Goal: Find specific page/section: Find specific page/section

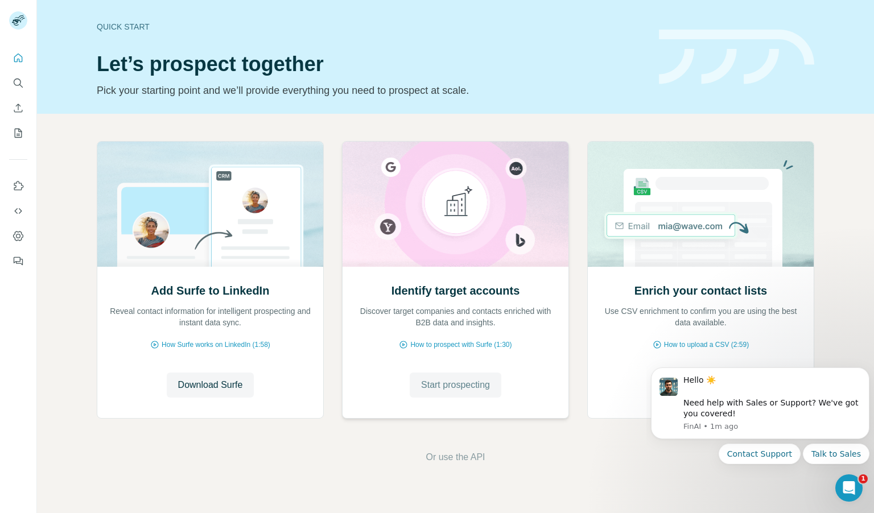
click at [430, 392] on button "Start prospecting" at bounding box center [456, 385] width 92 height 25
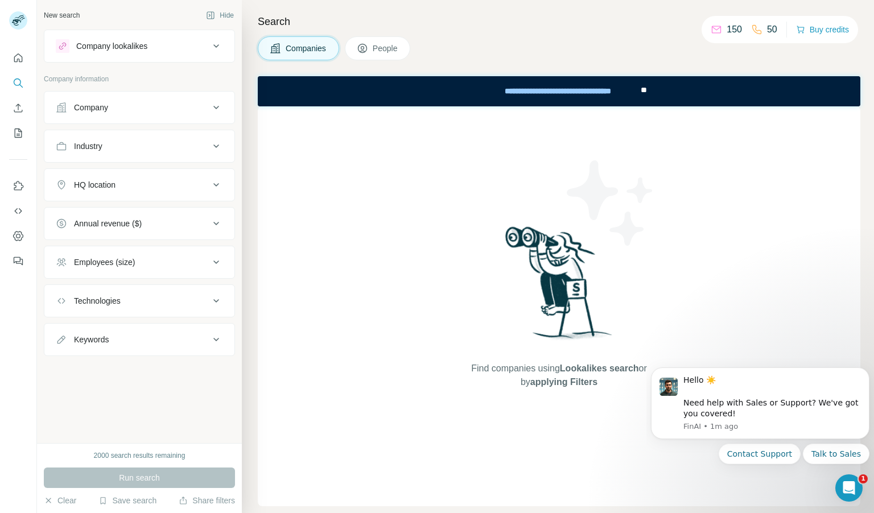
click at [377, 53] on span "People" at bounding box center [386, 48] width 26 height 11
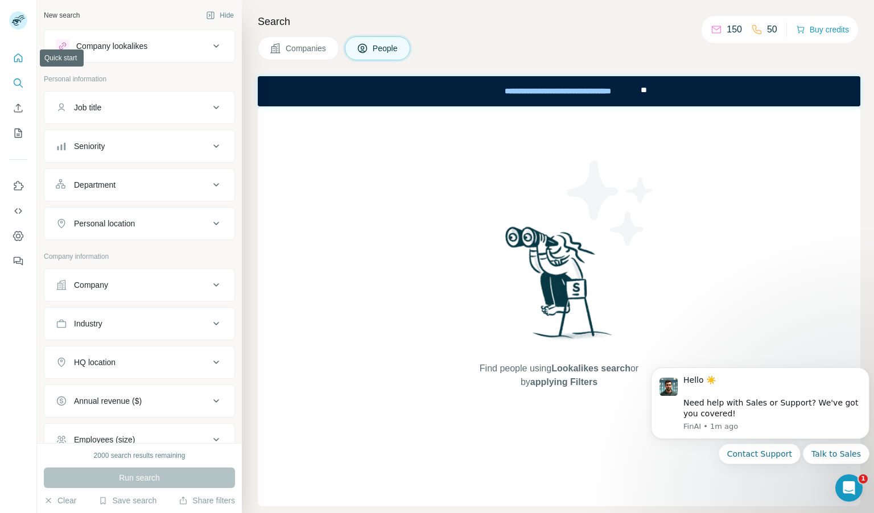
click at [25, 60] on button "Quick start" at bounding box center [18, 58] width 18 height 20
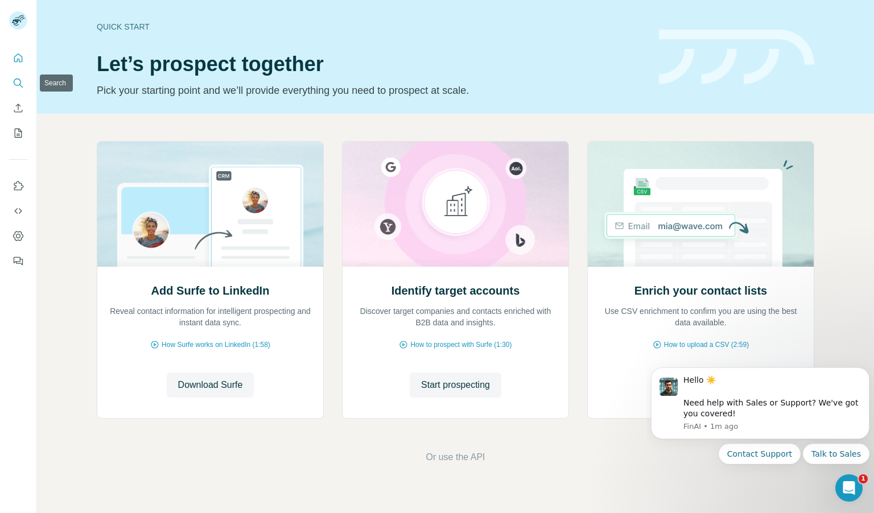
click at [20, 88] on icon "Search" at bounding box center [18, 82] width 11 height 11
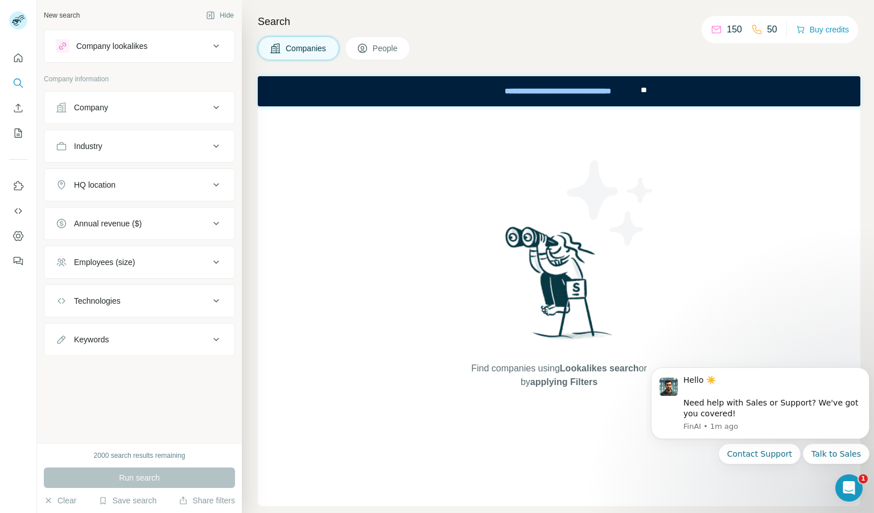
click at [375, 42] on button "People" at bounding box center [378, 48] width 66 height 24
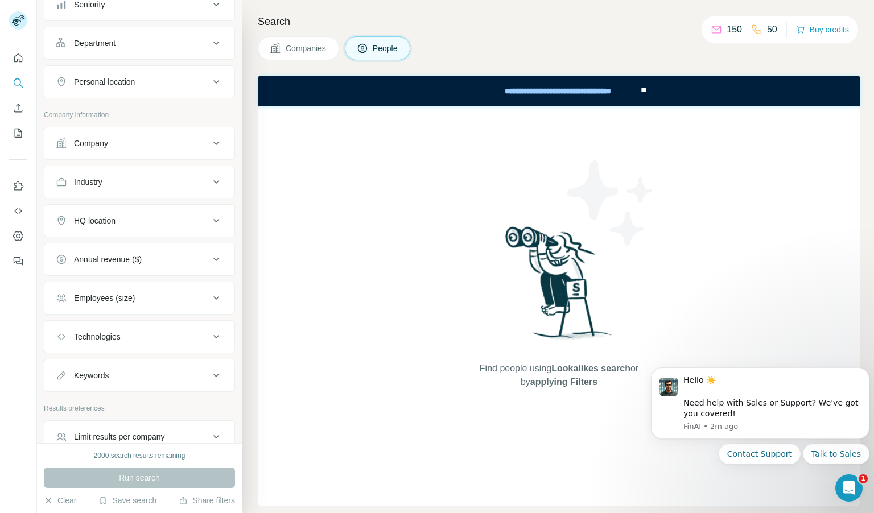
scroll to position [199, 0]
